Goal: Find specific page/section: Find specific page/section

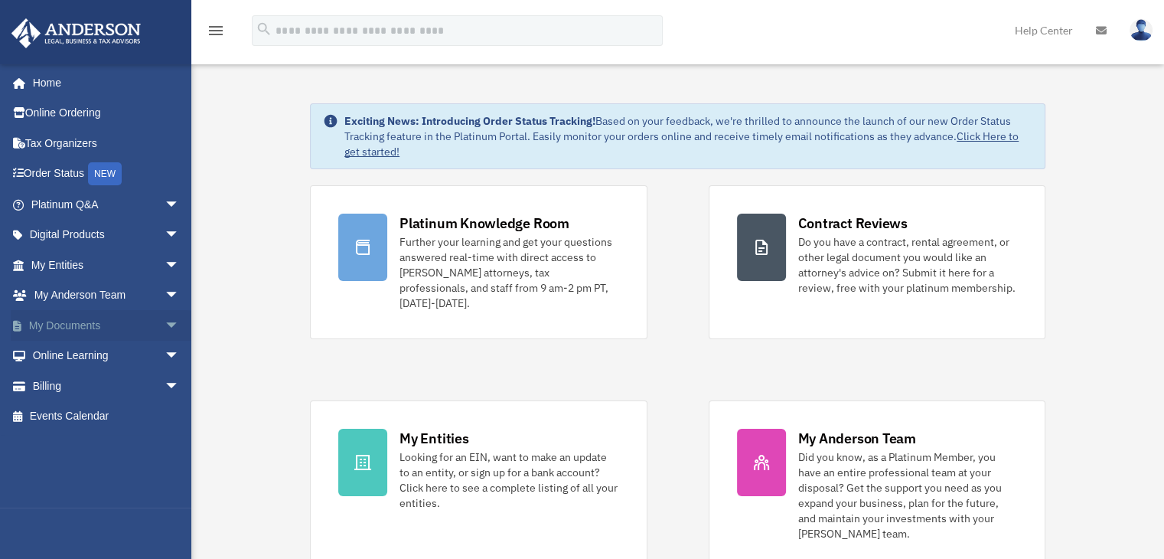
click at [55, 322] on link "My Documents arrow_drop_down" at bounding box center [107, 325] width 192 height 31
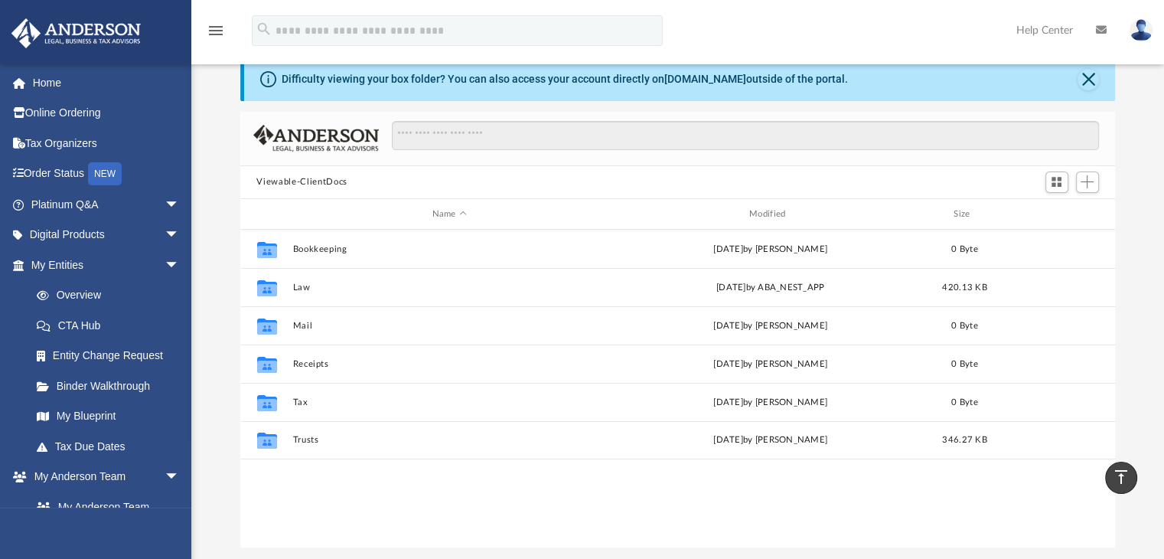
scroll to position [34, 0]
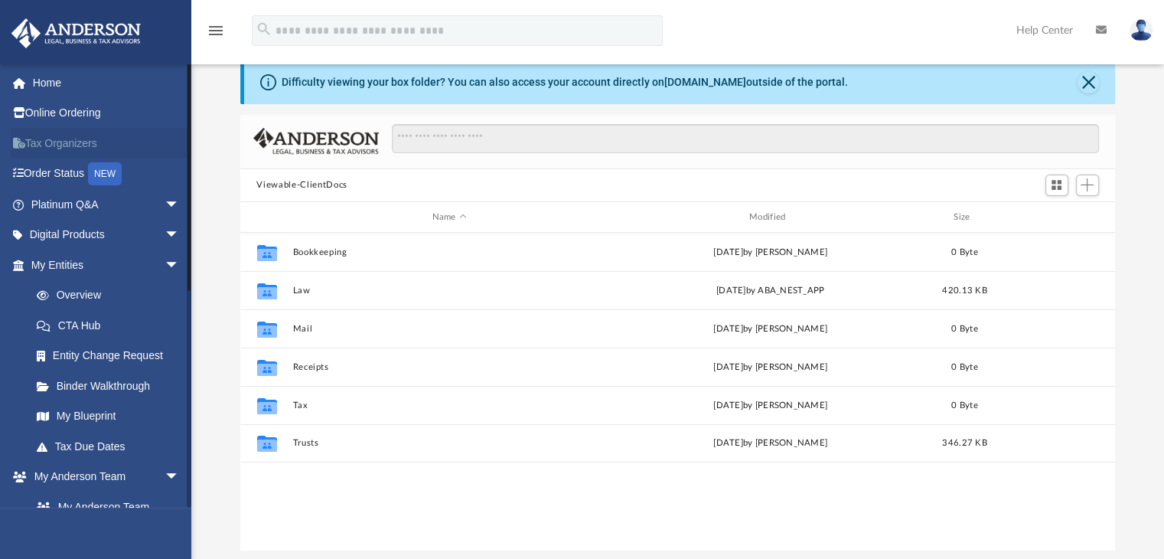
click at [52, 142] on link "Tax Organizers" at bounding box center [107, 143] width 192 height 31
